Goal: Find specific page/section: Find specific page/section

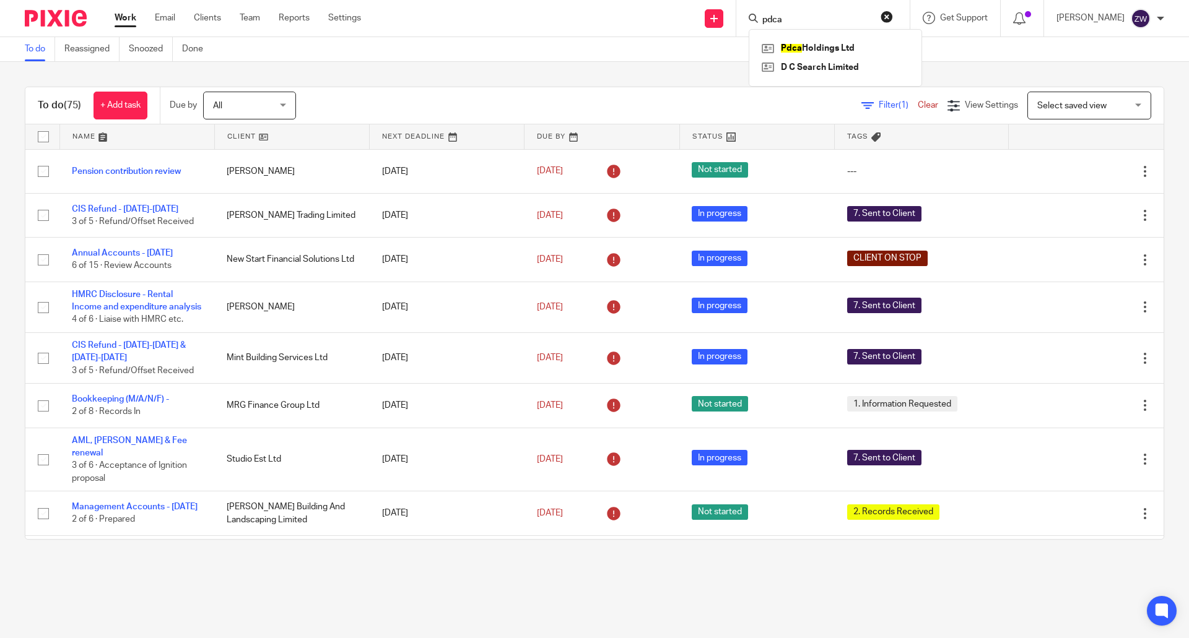
click at [821, 21] on input "pdca" at bounding box center [816, 20] width 111 height 11
type input "let"
click at [893, 20] on button "reset" at bounding box center [887, 17] width 12 height 12
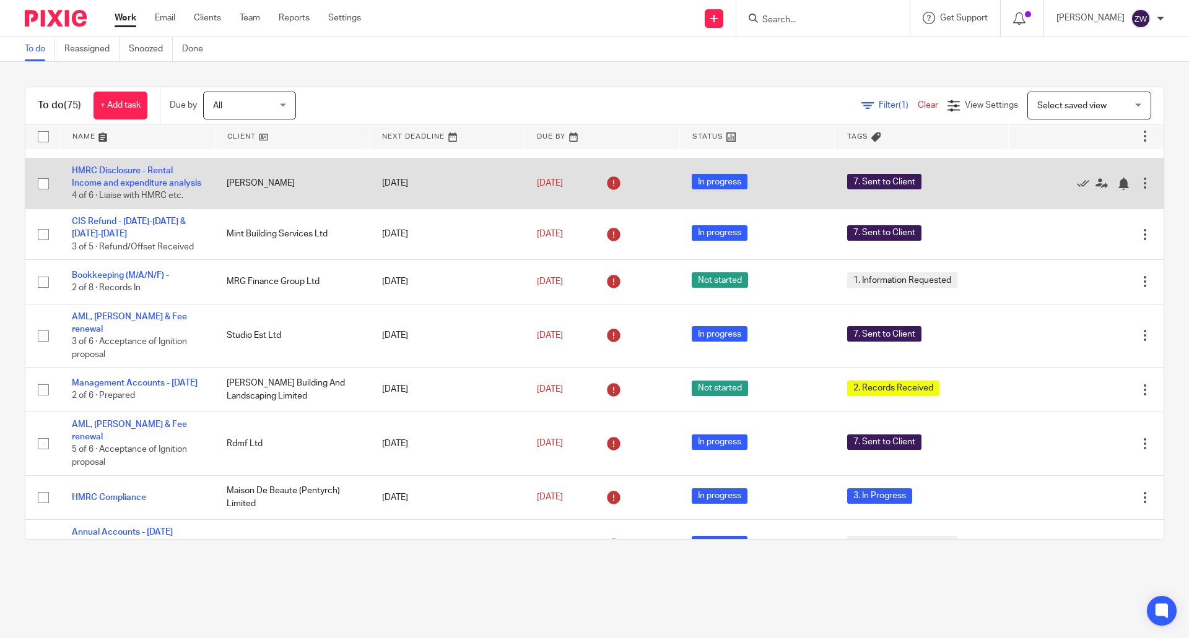
scroll to position [186, 0]
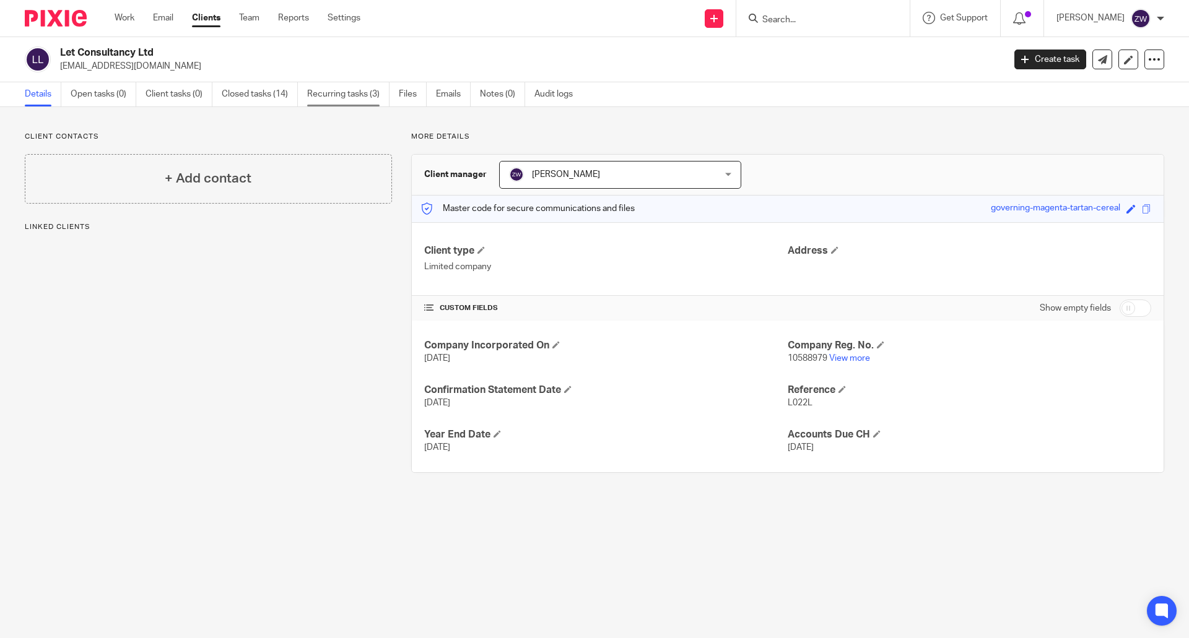
click at [334, 96] on link "Recurring tasks (3)" at bounding box center [348, 94] width 82 height 24
